Goal: Task Accomplishment & Management: Use online tool/utility

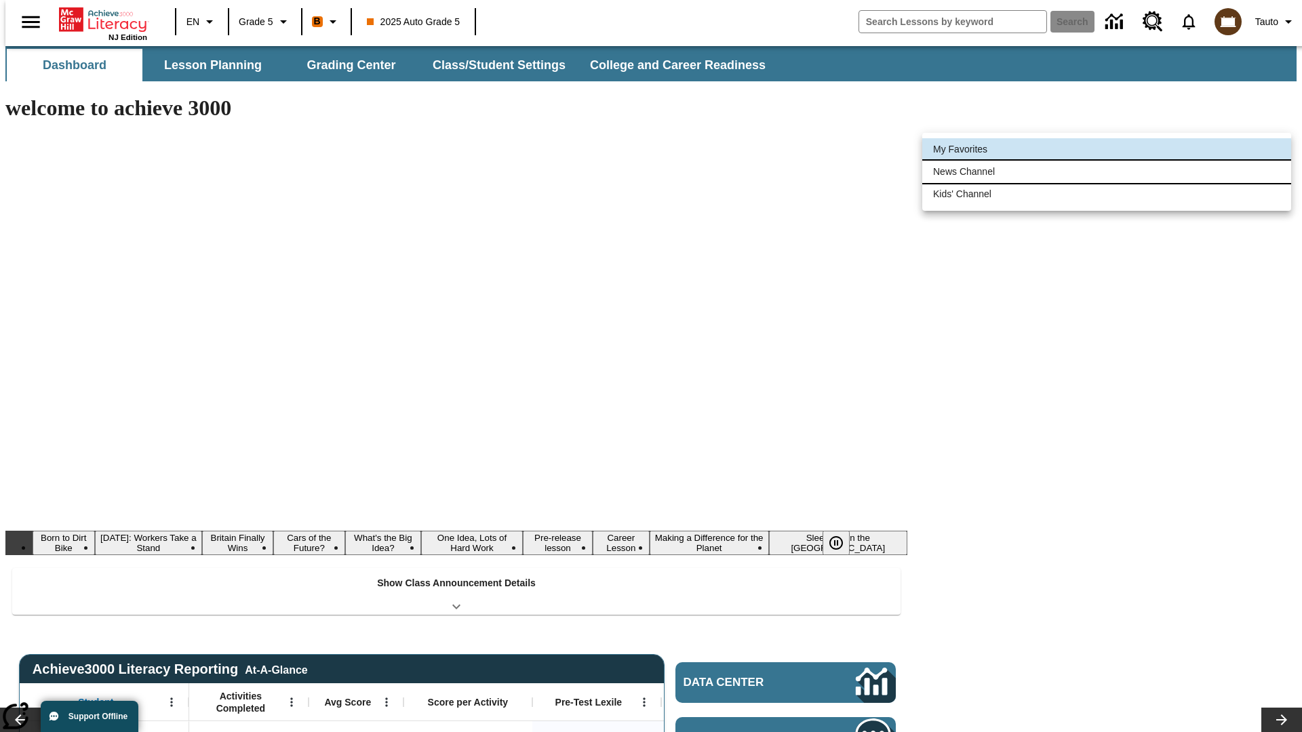
click at [1107, 172] on li "News Channel" at bounding box center [1106, 172] width 369 height 22
type input "120"
